Goal: Information Seeking & Learning: Learn about a topic

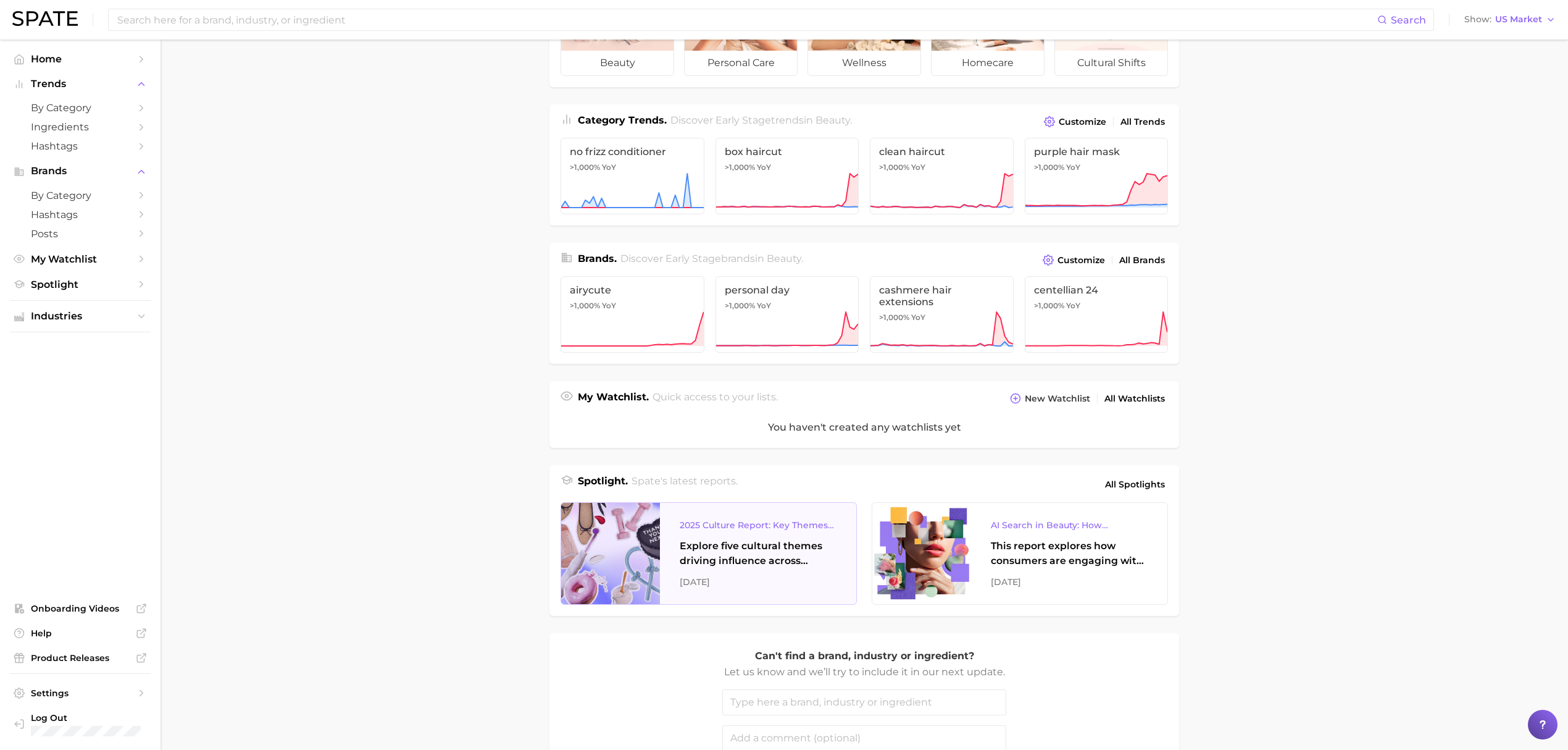
scroll to position [164, 0]
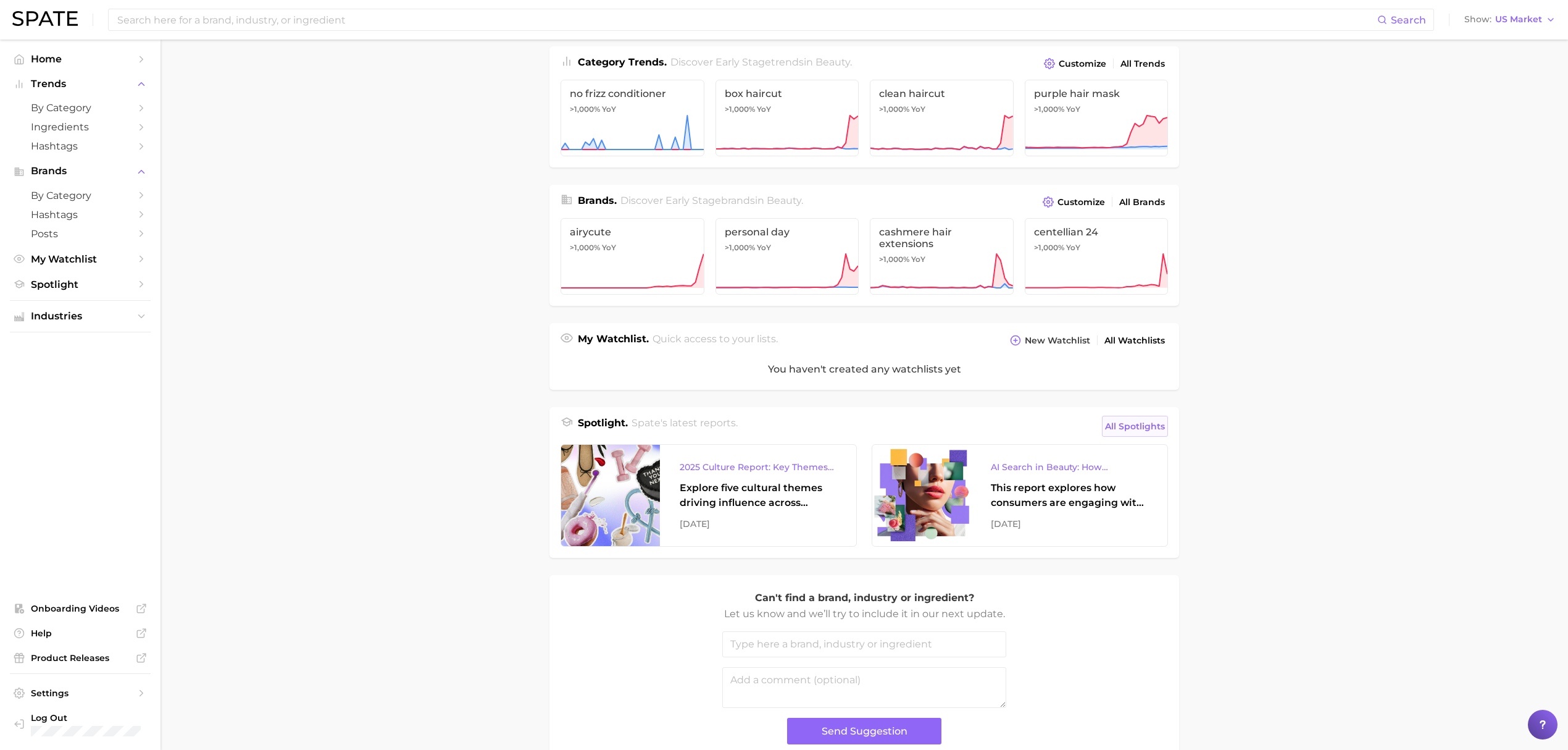
click at [1140, 420] on span "All Spotlights" at bounding box center [1135, 426] width 60 height 15
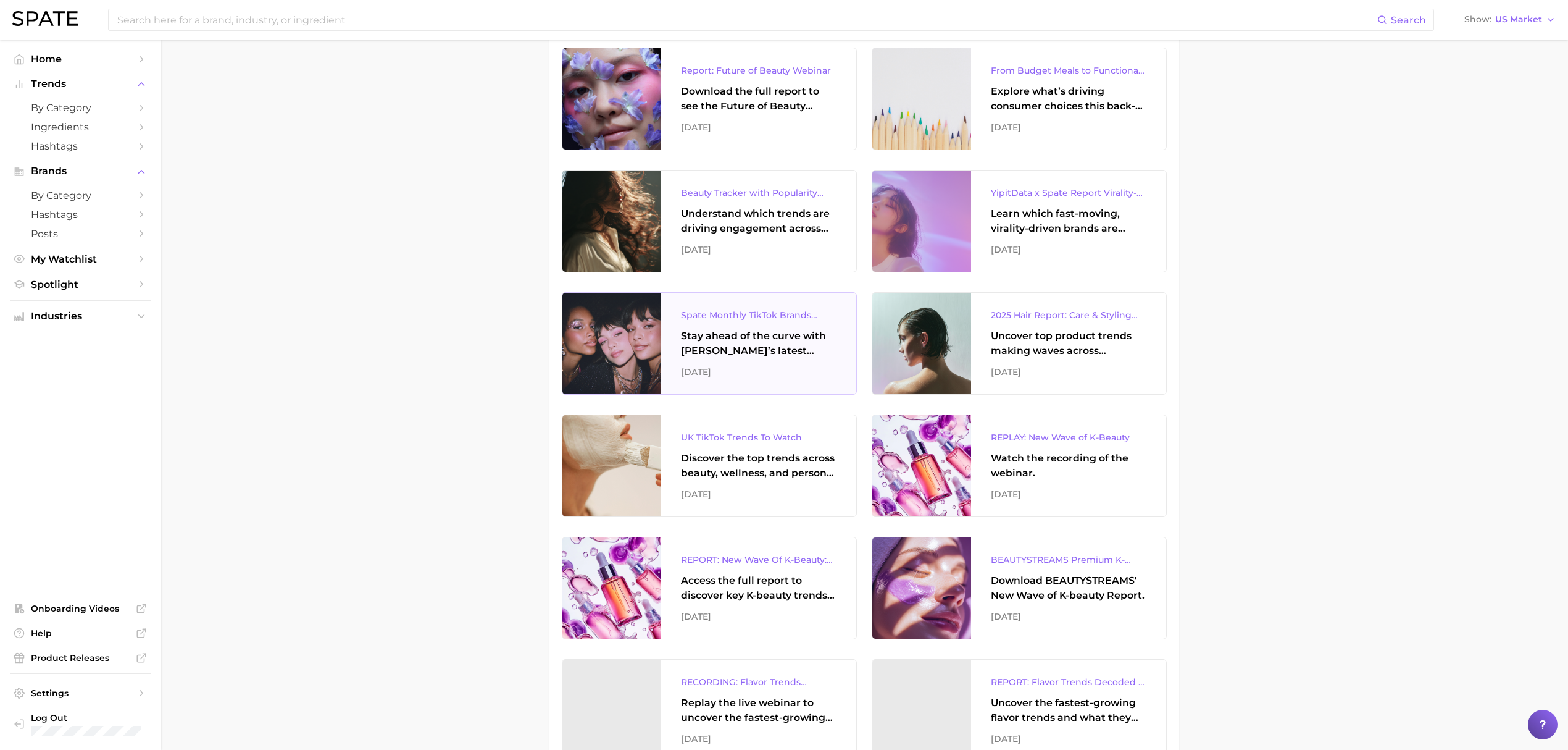
scroll to position [247, 0]
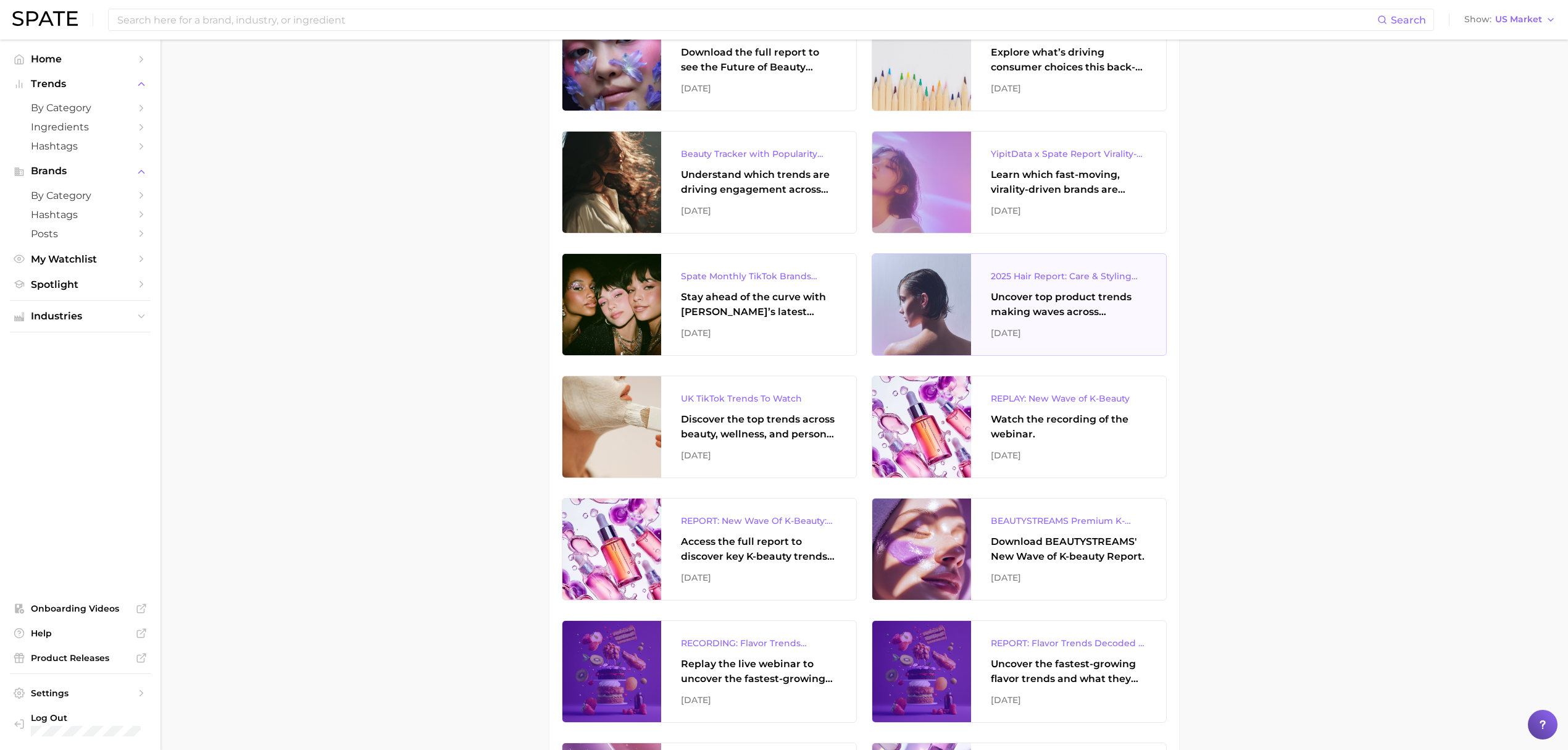
click at [1001, 296] on div "Uncover top product trends making waves across platforms — along with key insig…" at bounding box center [1068, 305] width 156 height 29
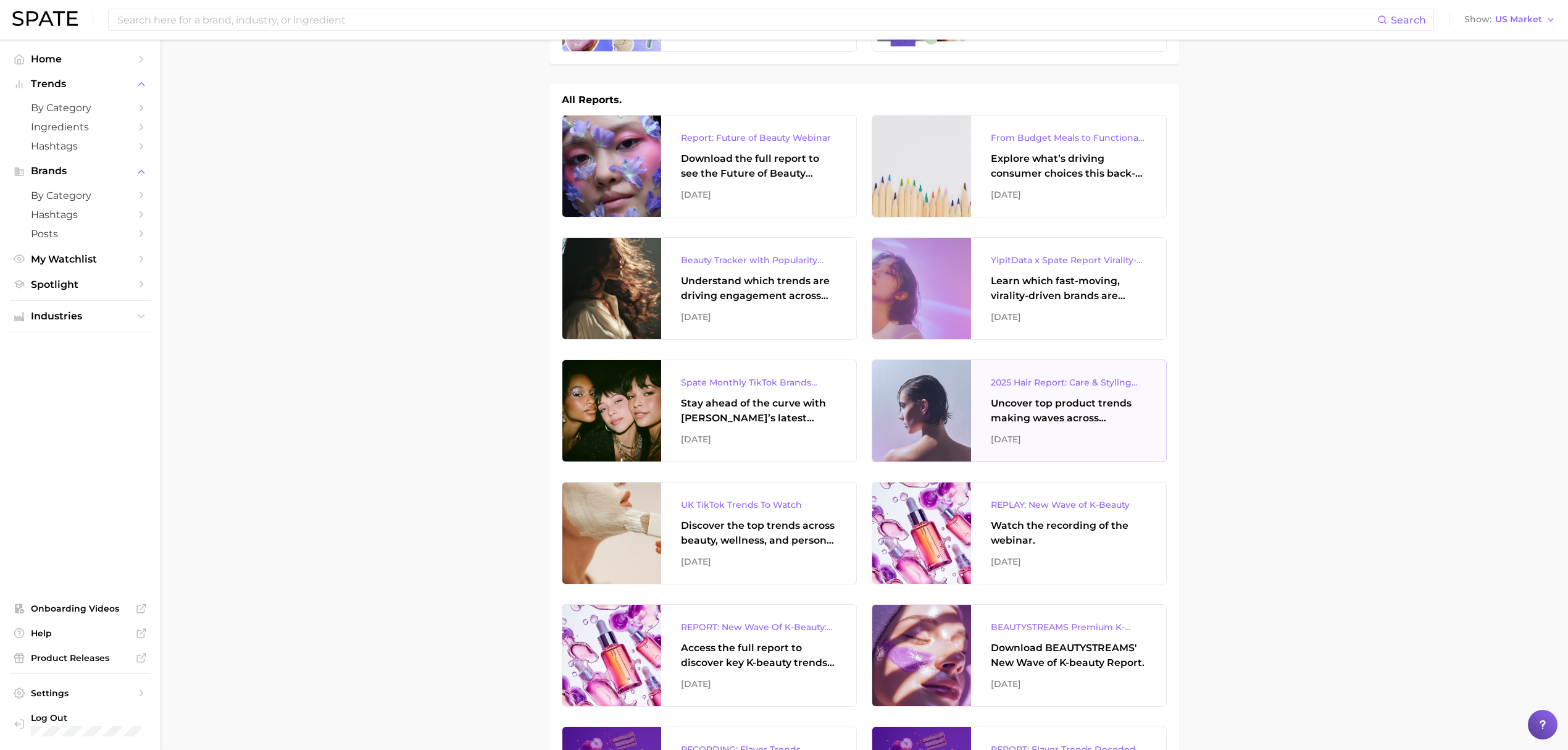
scroll to position [0, 0]
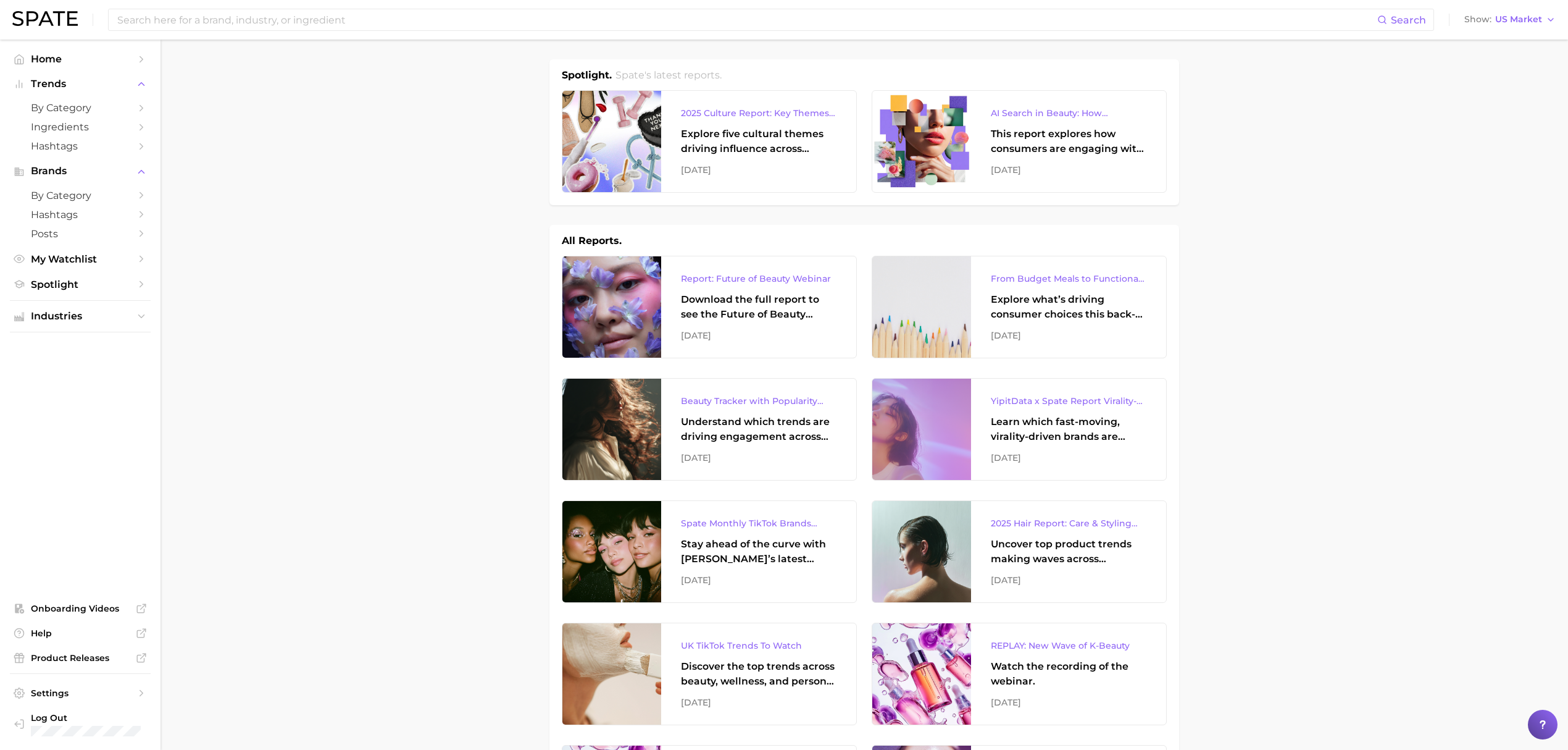
drag, startPoint x: 1507, startPoint y: 289, endPoint x: 1492, endPoint y: 290, distance: 15.0
click at [106, 109] on span "by Category" at bounding box center [80, 108] width 99 height 12
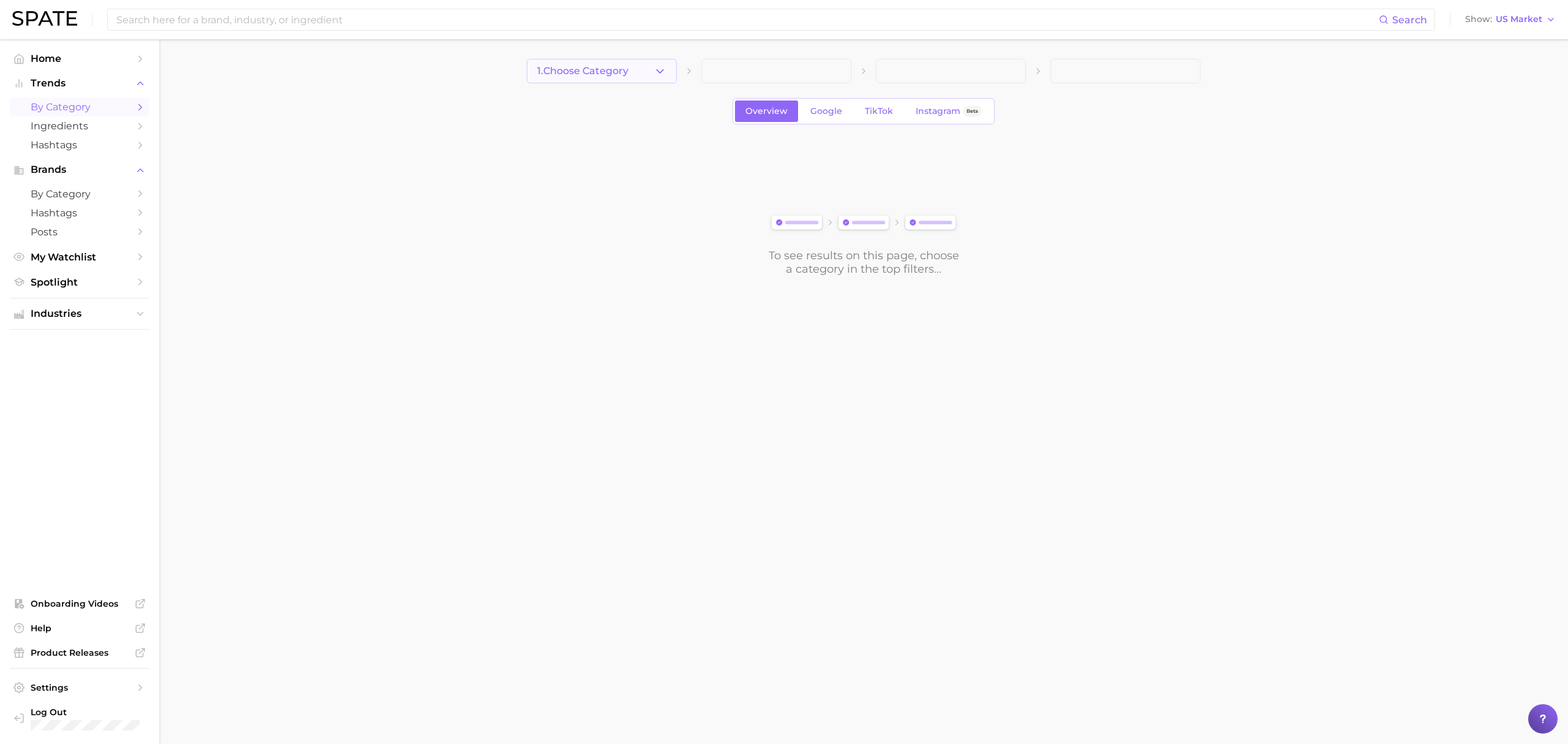
click at [570, 71] on span "1. Choose Category" at bounding box center [582, 71] width 91 height 11
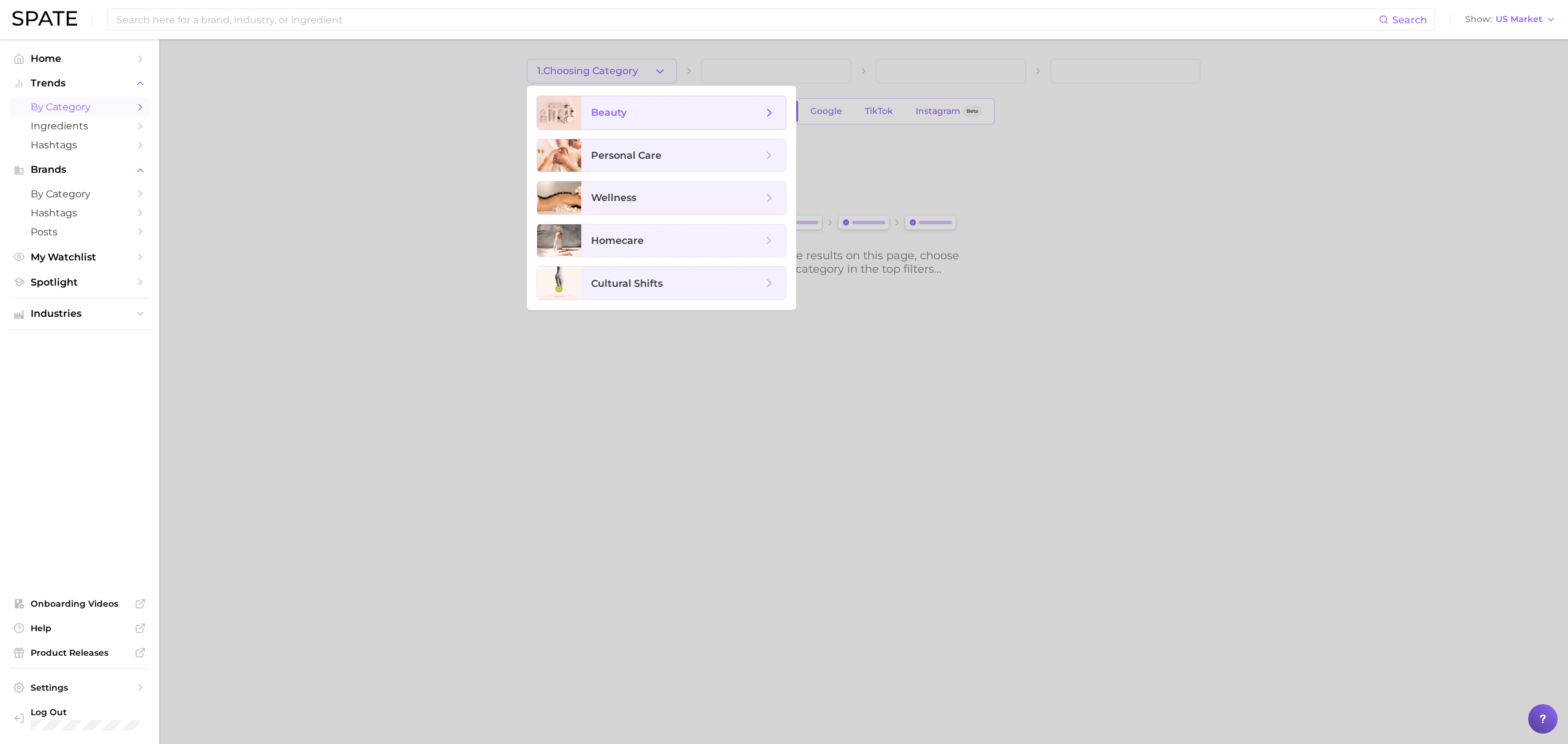
click at [593, 126] on span "beauty" at bounding box center [684, 112] width 205 height 33
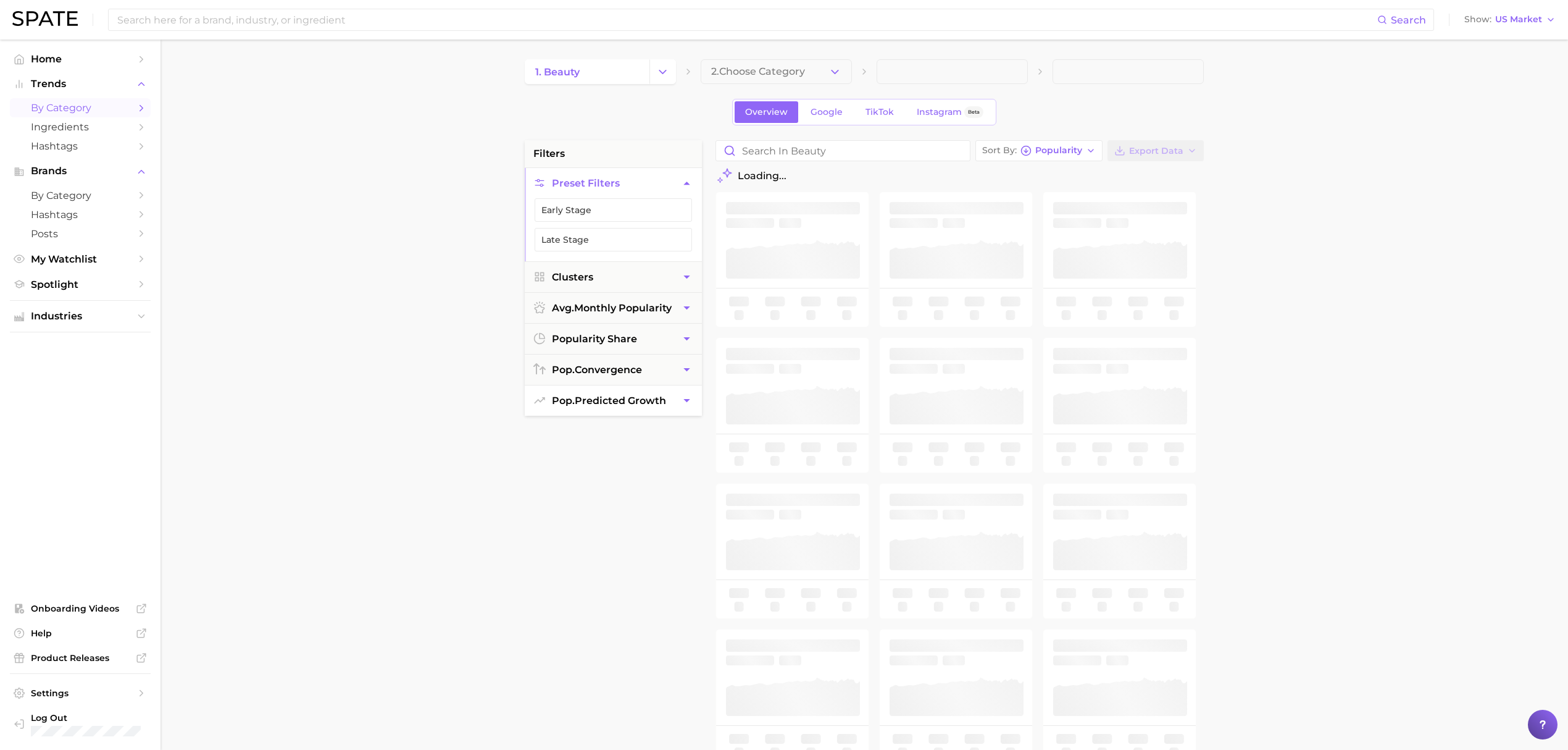
click at [652, 401] on span "pop. predicted growth" at bounding box center [609, 400] width 114 height 12
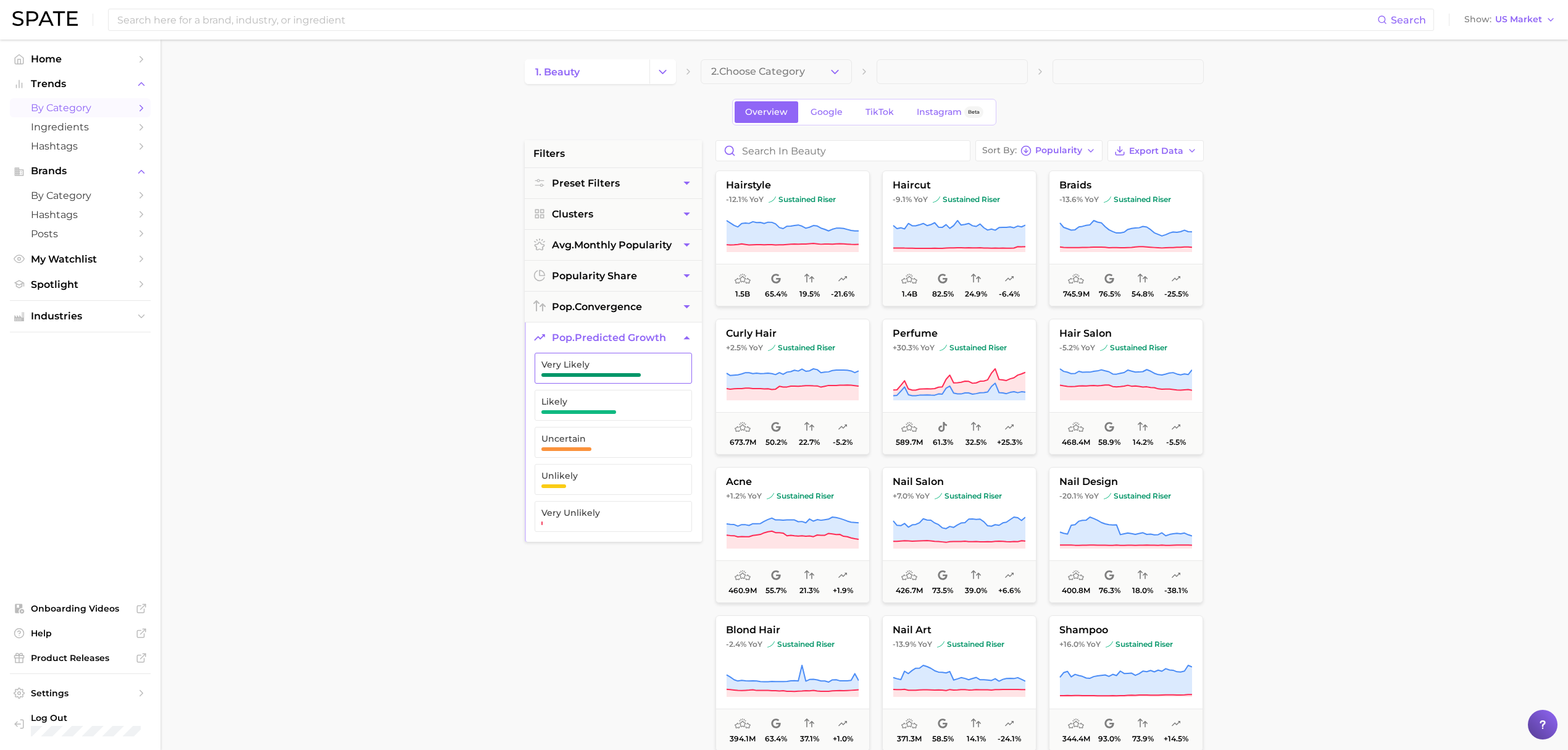
click at [622, 369] on span "Very Likely" at bounding box center [603, 364] width 124 height 10
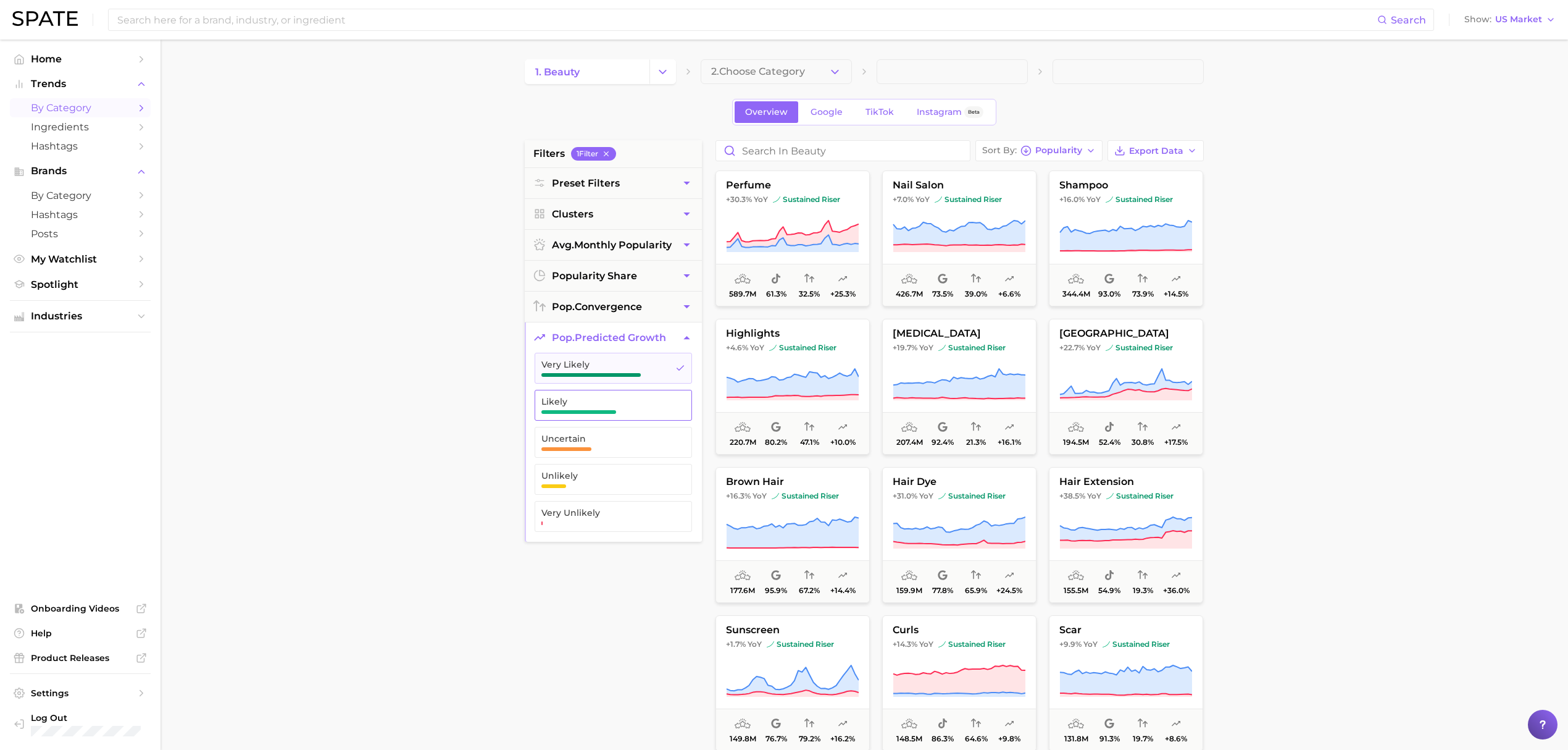
click at [625, 409] on span "Likely" at bounding box center [603, 405] width 124 height 17
drag, startPoint x: 1508, startPoint y: 311, endPoint x: 947, endPoint y: 154, distance: 582.6
click at [1505, 312] on main "1. beauty 2. Choose Category Overview Google TikTok Instagram Beta filters 2 Fi…" at bounding box center [864, 508] width 1407 height 937
click at [1073, 142] on button "Sort By Popularity" at bounding box center [1039, 150] width 128 height 21
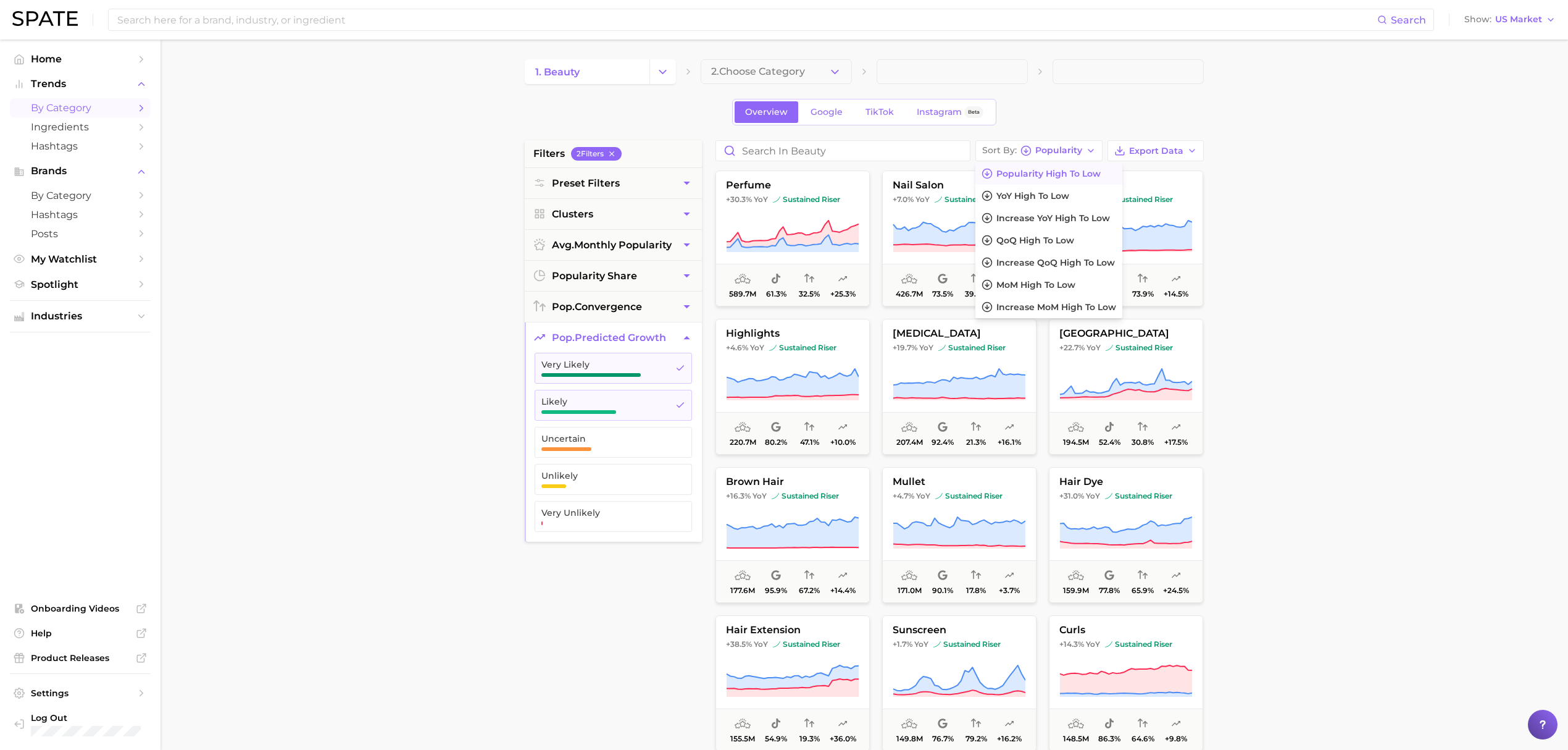
click at [1081, 109] on div "Overview Google TikTok Instagram Beta" at bounding box center [864, 112] width 679 height 27
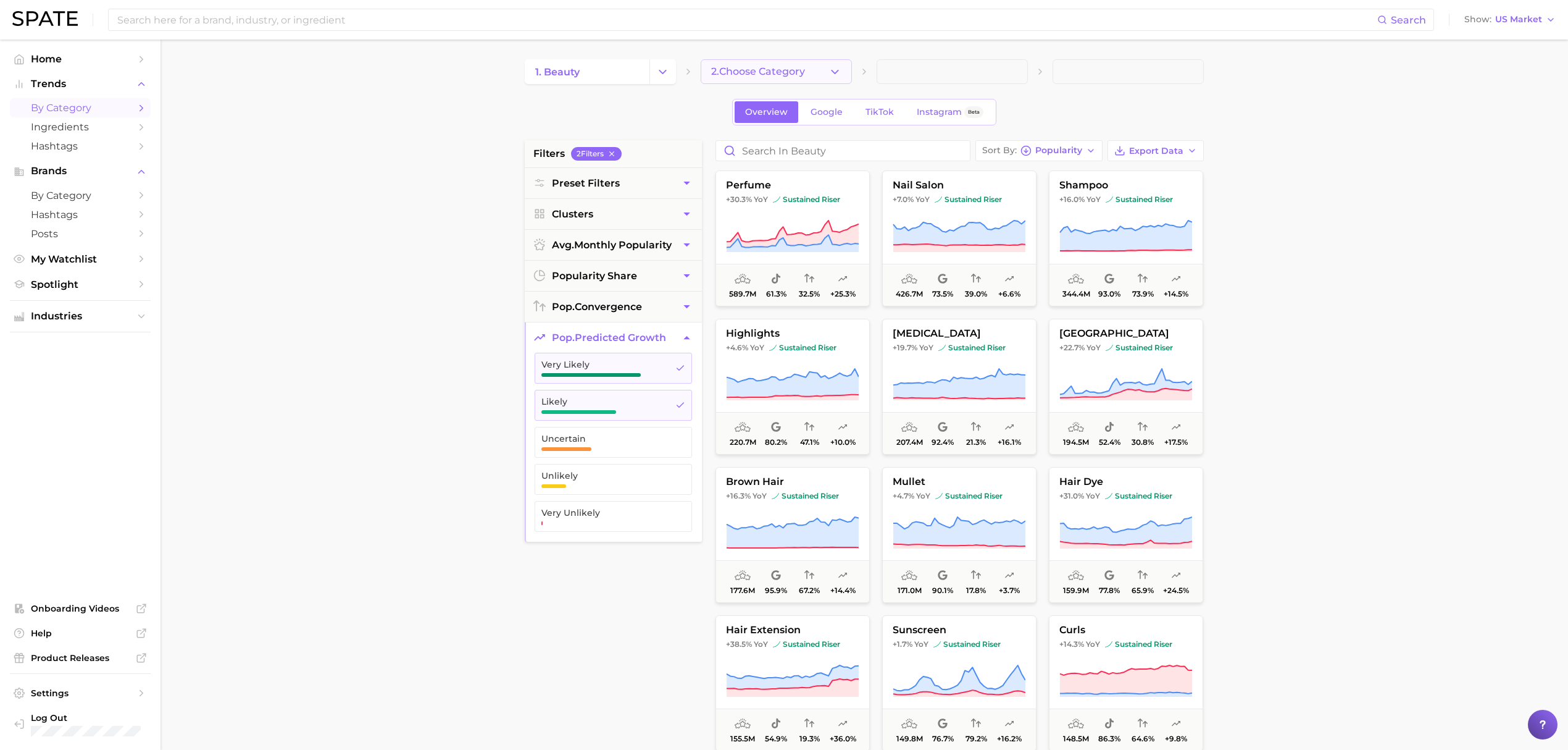
click at [781, 70] on span "2. Choose Category" at bounding box center [758, 72] width 94 height 11
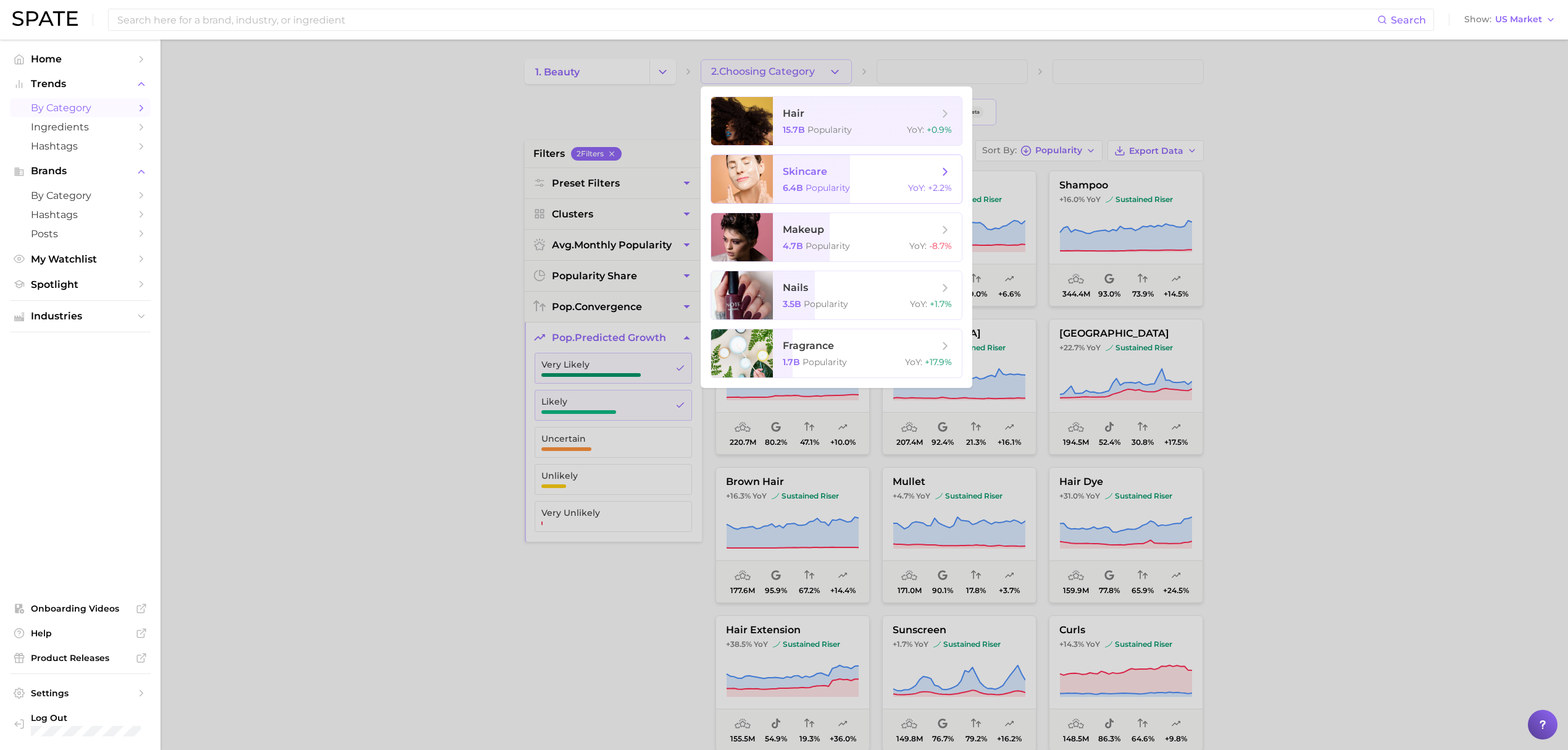
click at [790, 172] on span "skincare" at bounding box center [805, 171] width 44 height 12
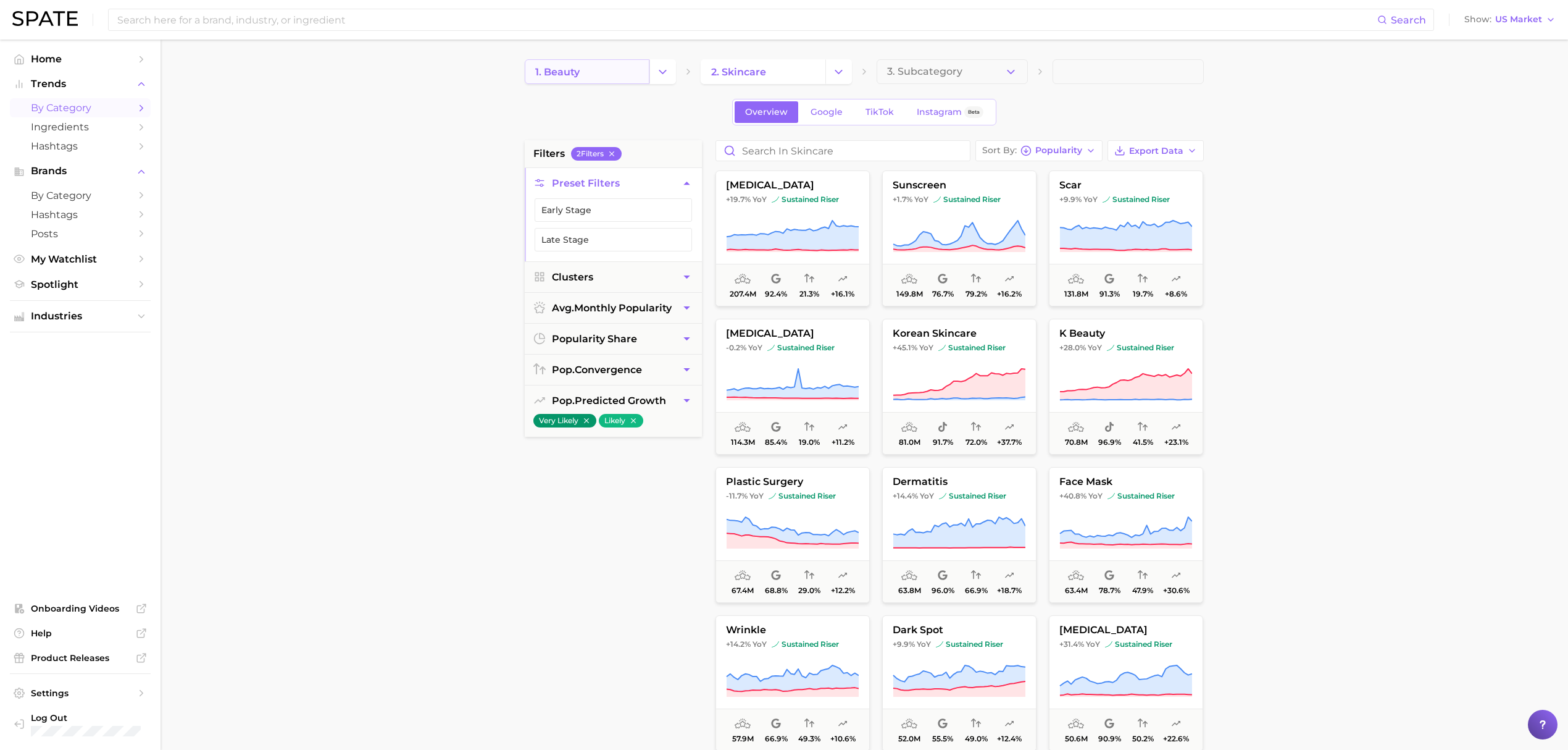
click at [594, 70] on link "1. beauty" at bounding box center [587, 71] width 125 height 24
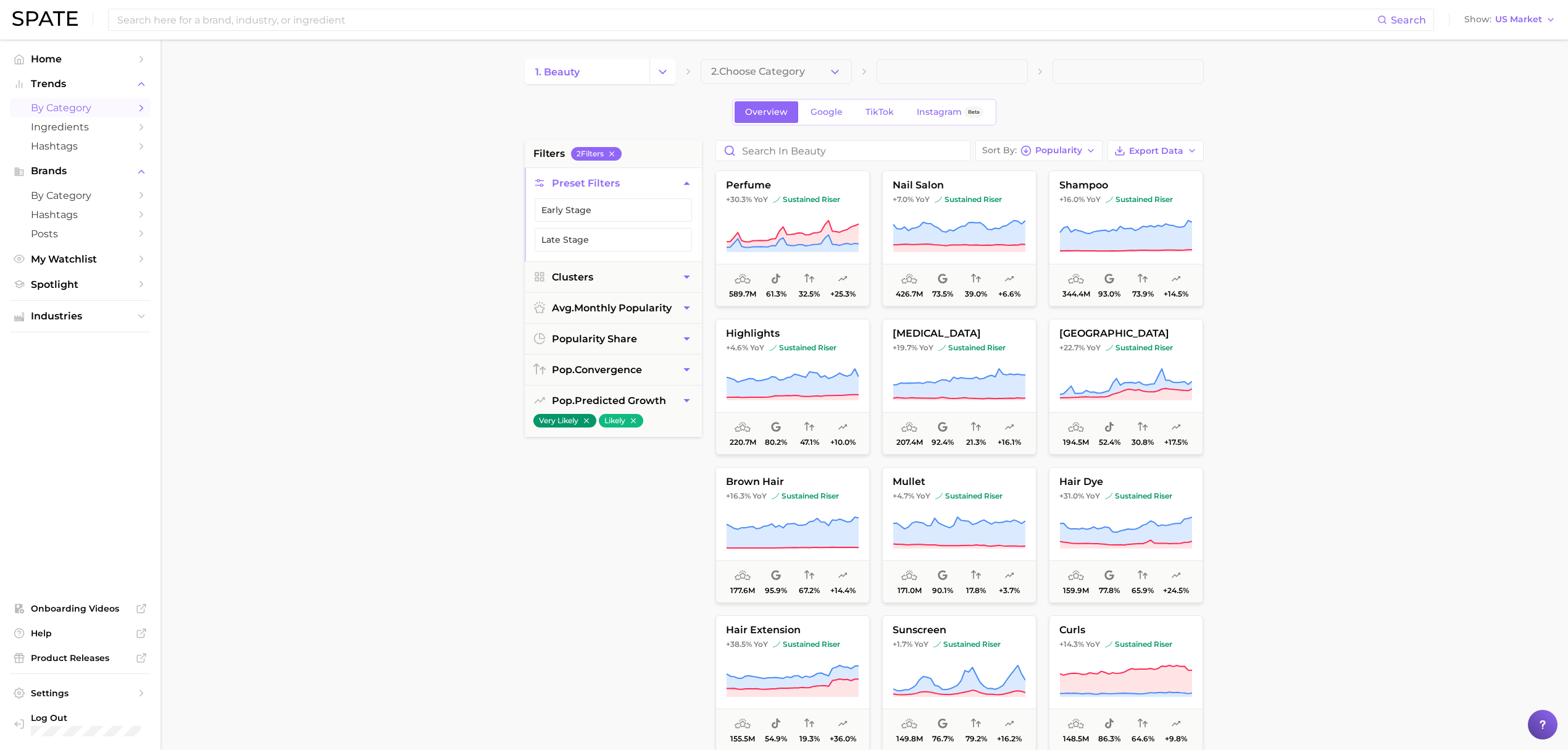
click at [470, 208] on main "1. beauty 2. Choose Category Overview Google TikTok Instagram Beta filters 2 Fi…" at bounding box center [864, 508] width 1407 height 937
drag, startPoint x: 1317, startPoint y: 732, endPoint x: 1040, endPoint y: 737, distance: 277.0
click at [1317, 732] on main "1. beauty 2. Choose Category Overview Google TikTok Instagram Beta filters 2 Fi…" at bounding box center [864, 508] width 1407 height 937
